Goal: Task Accomplishment & Management: Use online tool/utility

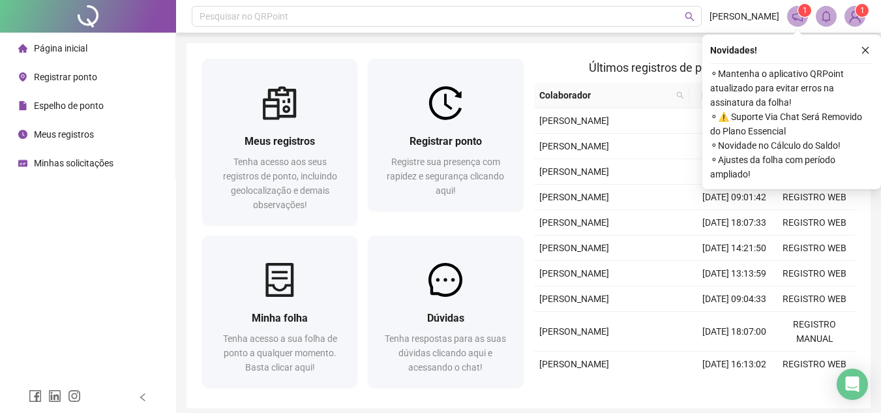
click at [89, 75] on span "Registrar ponto" at bounding box center [65, 77] width 63 height 10
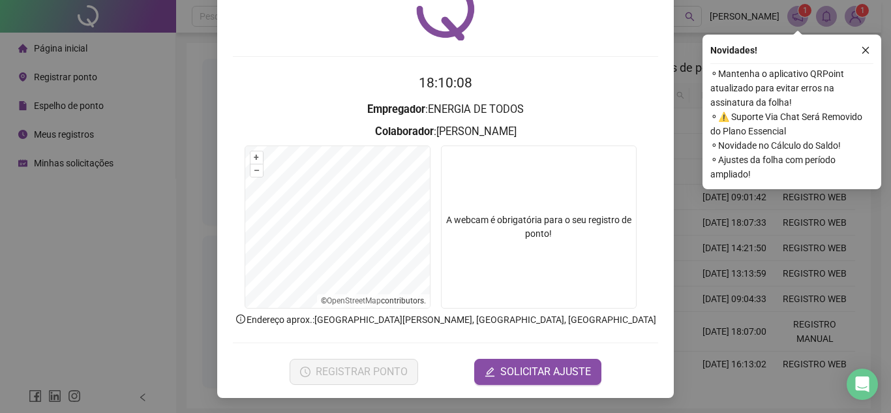
scroll to position [68, 0]
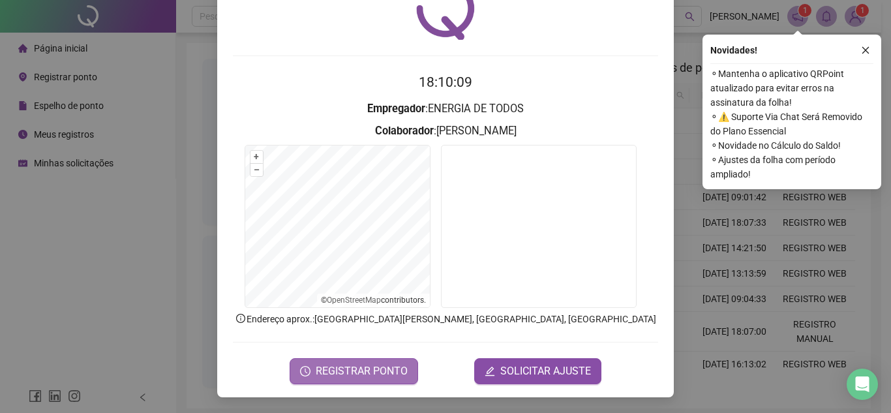
click at [372, 374] on span "REGISTRAR PONTO" at bounding box center [362, 371] width 92 height 16
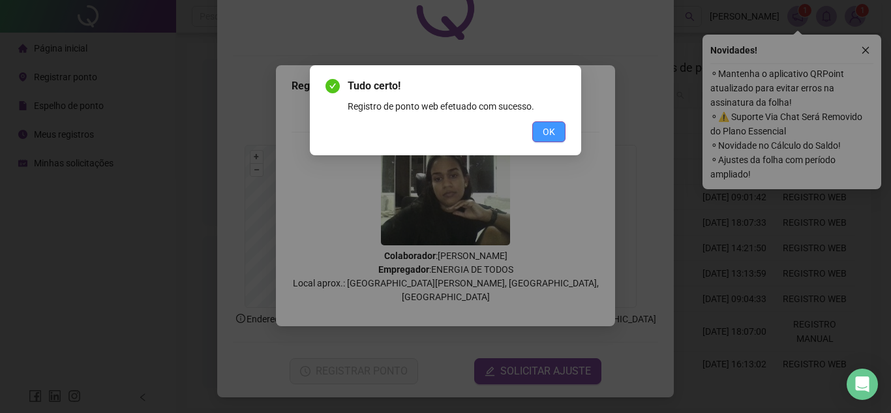
click at [557, 132] on button "OK" at bounding box center [548, 131] width 33 height 21
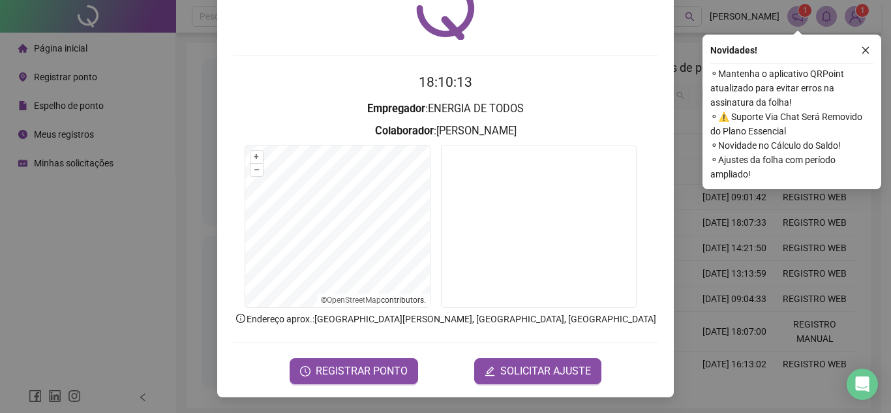
click at [123, 258] on div "Registro de ponto web 18:10:13 Empregador : ENERGIA DE TODOS Colaborador : [PER…" at bounding box center [445, 206] width 891 height 413
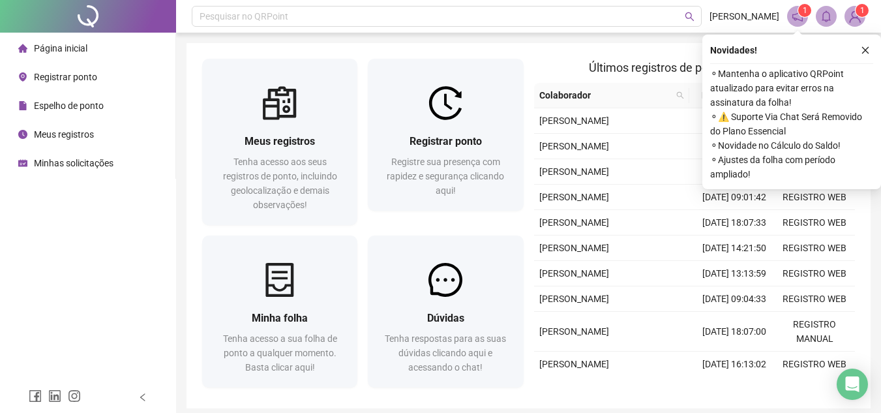
click at [72, 72] on span "Registrar ponto" at bounding box center [65, 77] width 63 height 10
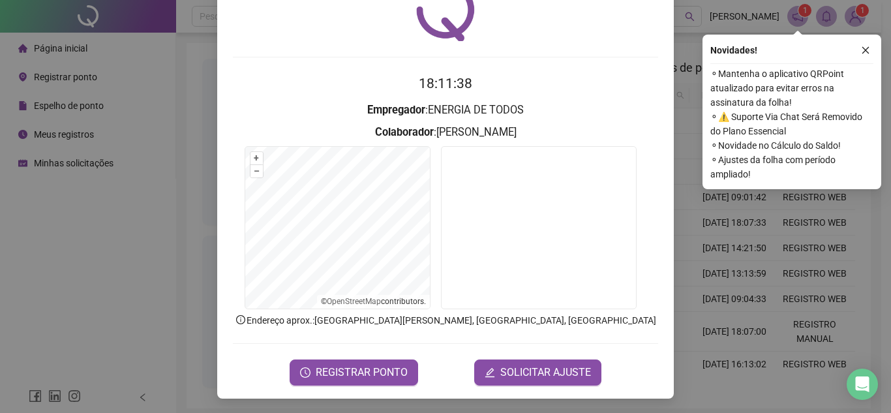
scroll to position [68, 0]
